Goal: Navigation & Orientation: Find specific page/section

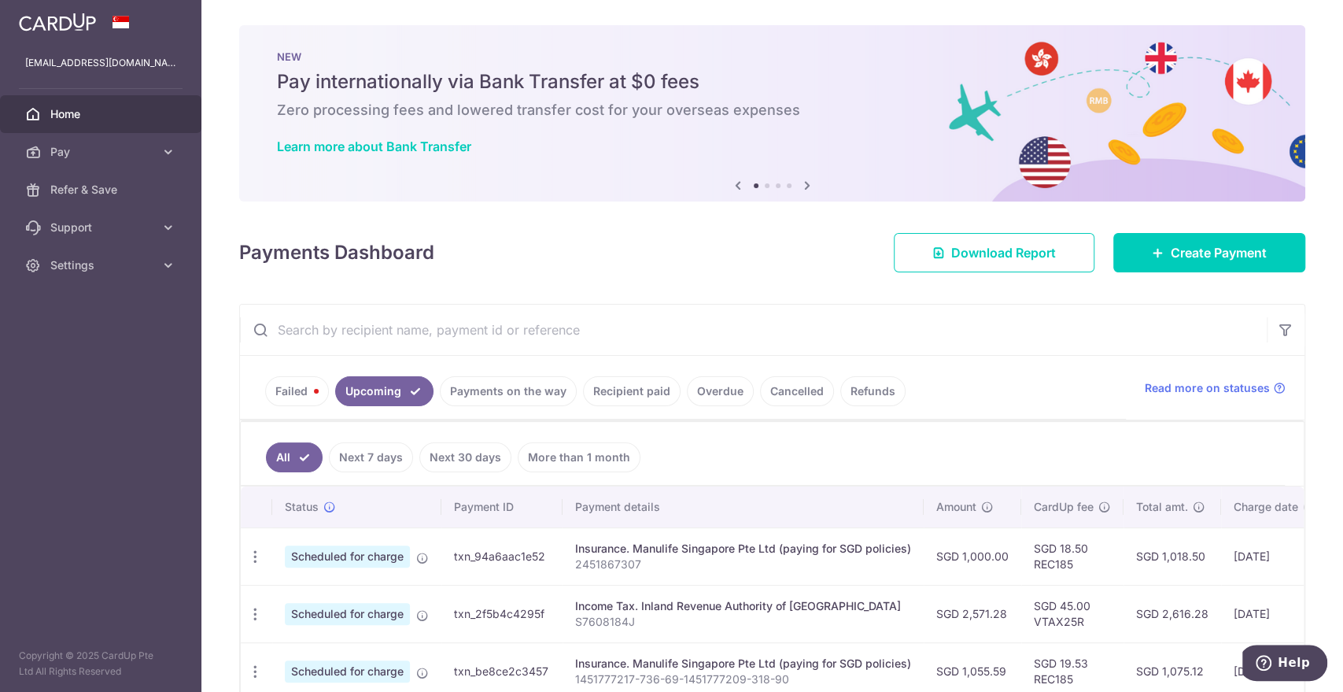
scroll to position [262, 0]
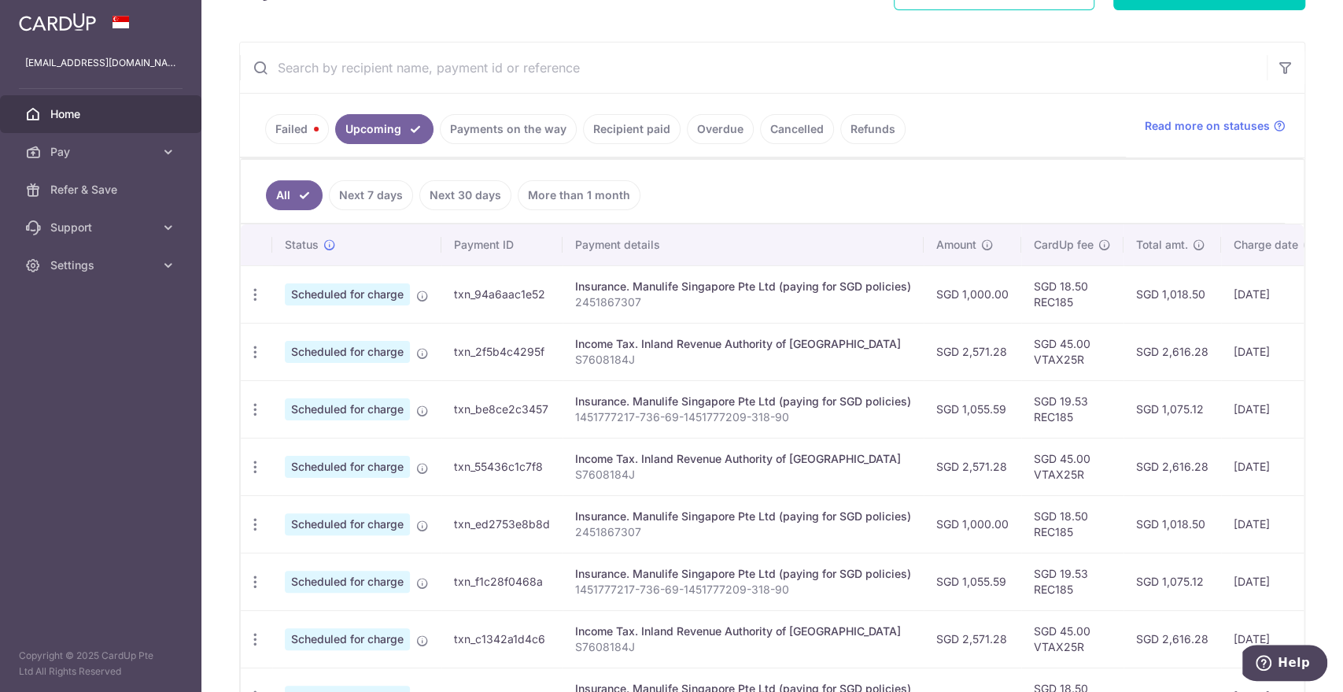
click at [633, 119] on link "Recipient paid" at bounding box center [632, 129] width 98 height 30
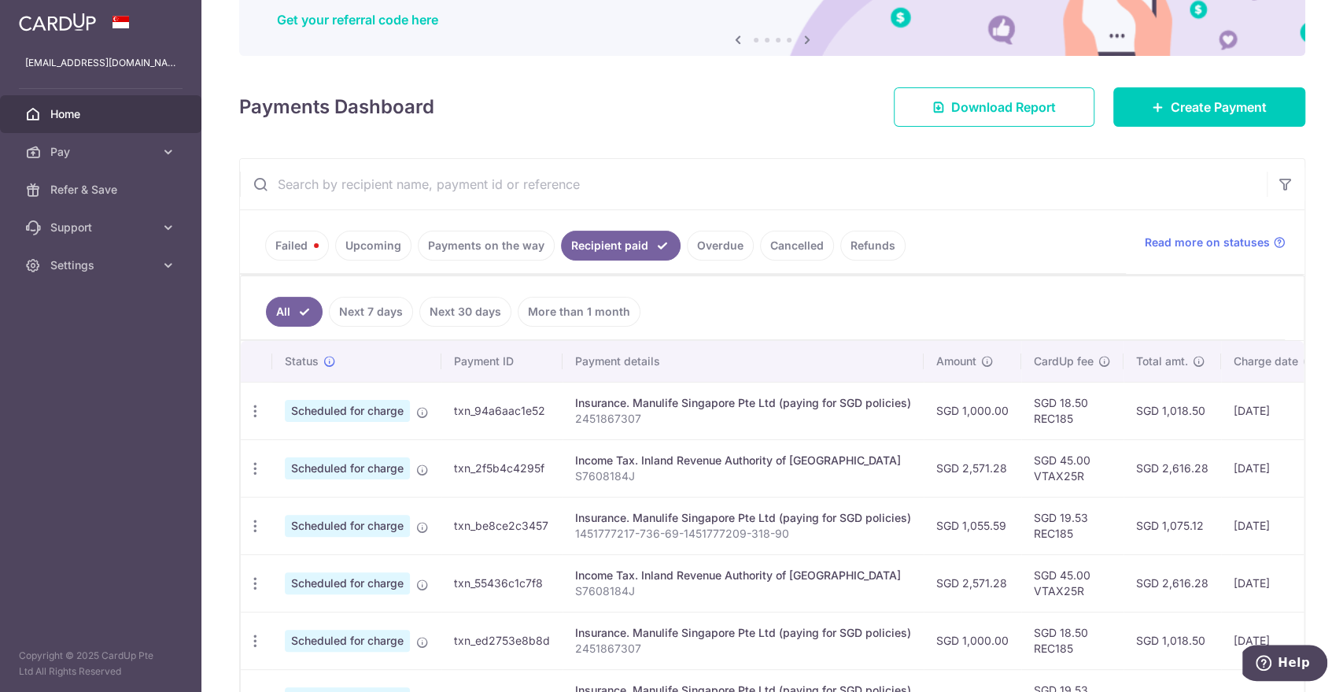
scroll to position [175, 0]
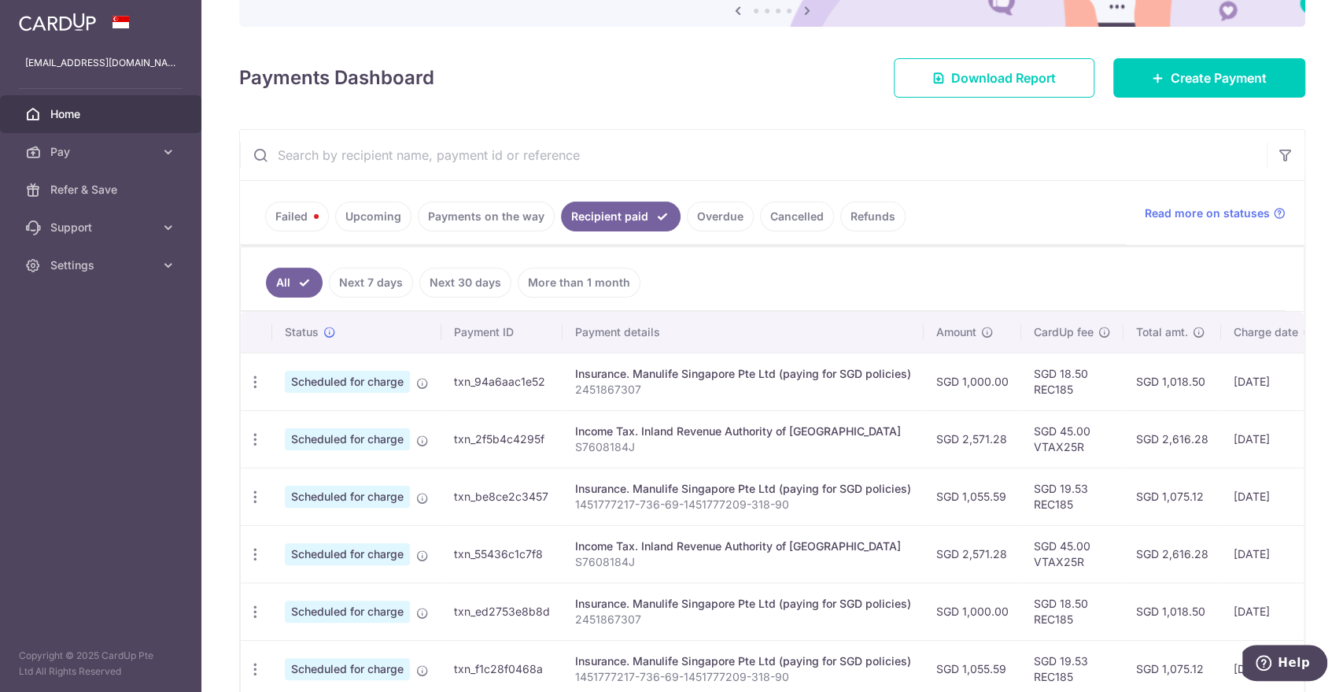
click at [76, 110] on span "Home" at bounding box center [102, 114] width 104 height 16
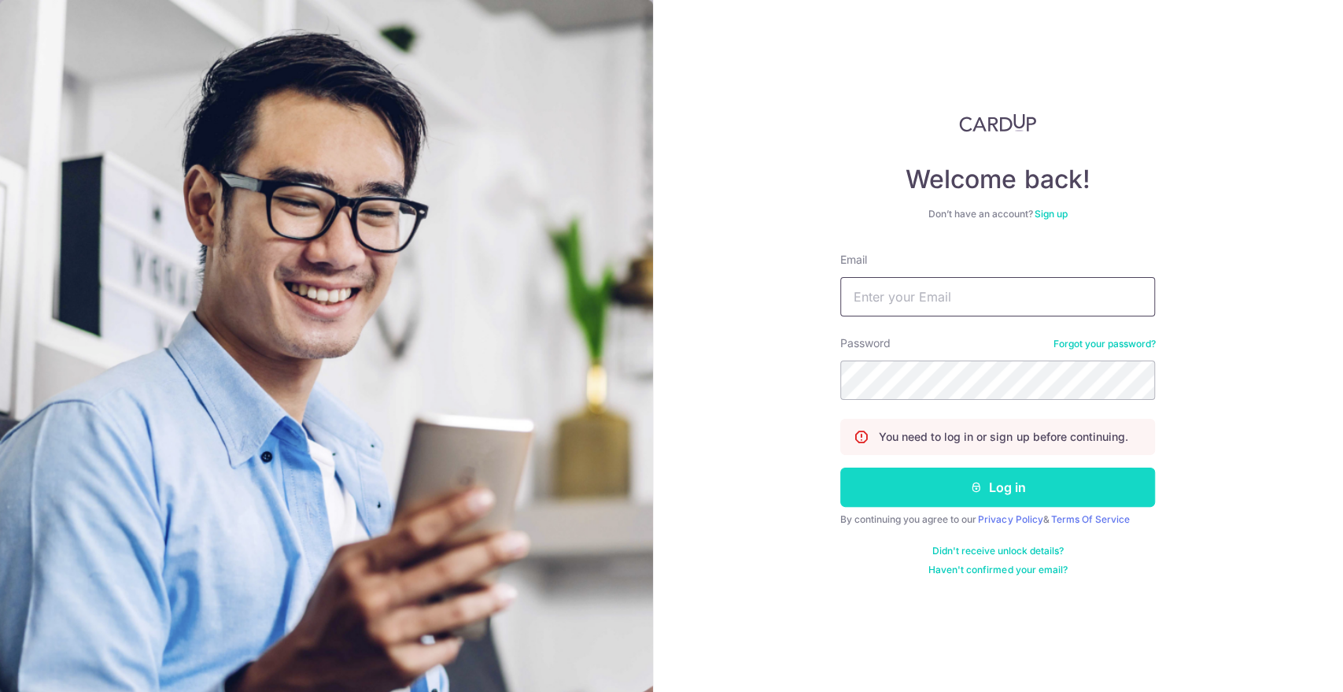
type input "[EMAIL_ADDRESS][DOMAIN_NAME]"
click at [991, 482] on button "Log in" at bounding box center [997, 486] width 315 height 39
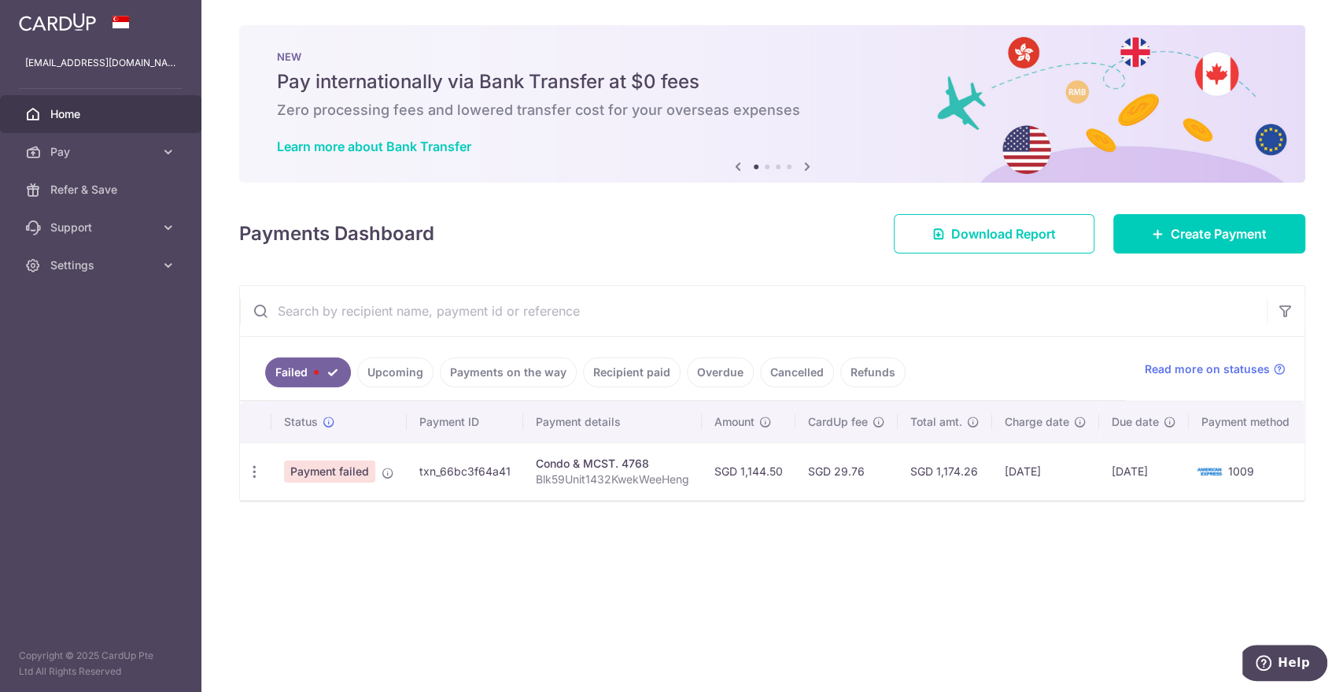
click at [657, 367] on link "Recipient paid" at bounding box center [632, 372] width 98 height 30
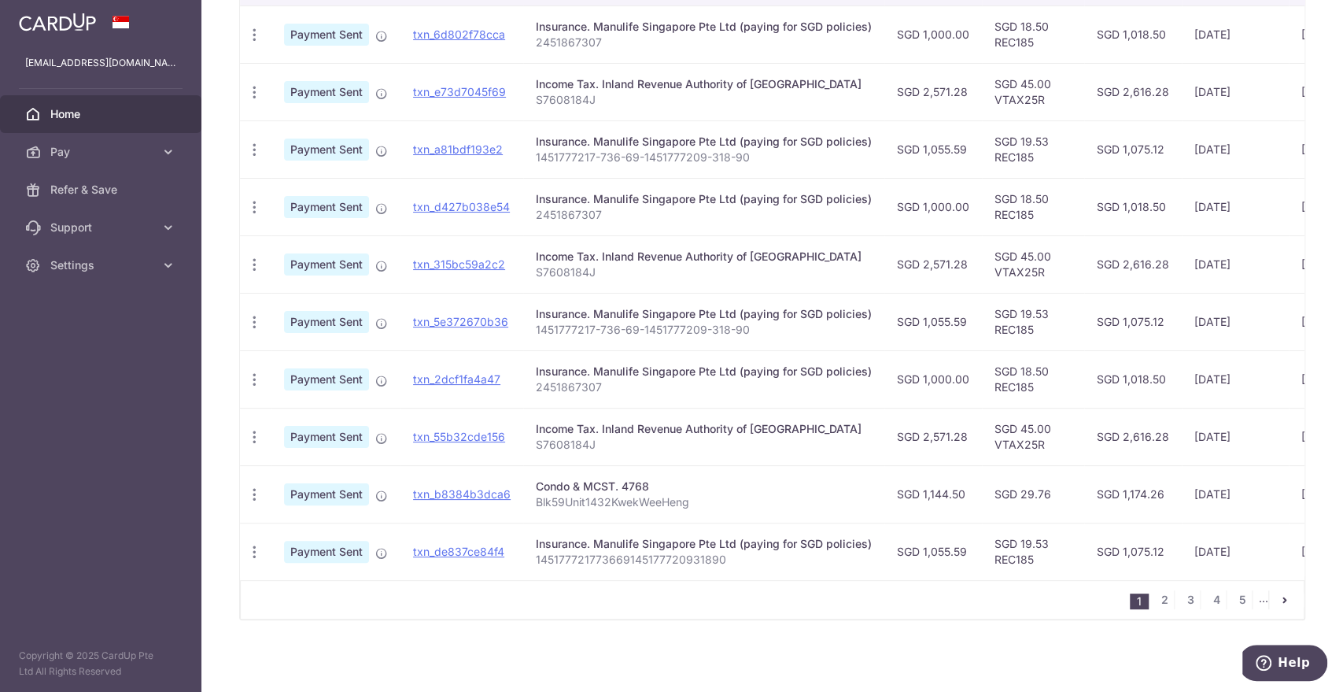
scroll to position [368, 0]
